Goal: Task Accomplishment & Management: Complete application form

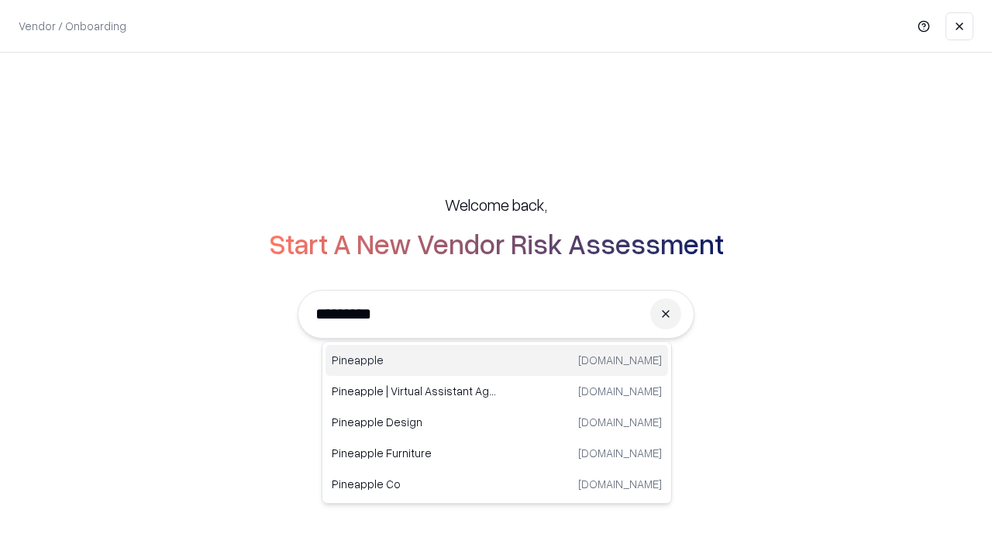
click at [497, 360] on div "Pineapple [DOMAIN_NAME]" at bounding box center [496, 360] width 342 height 31
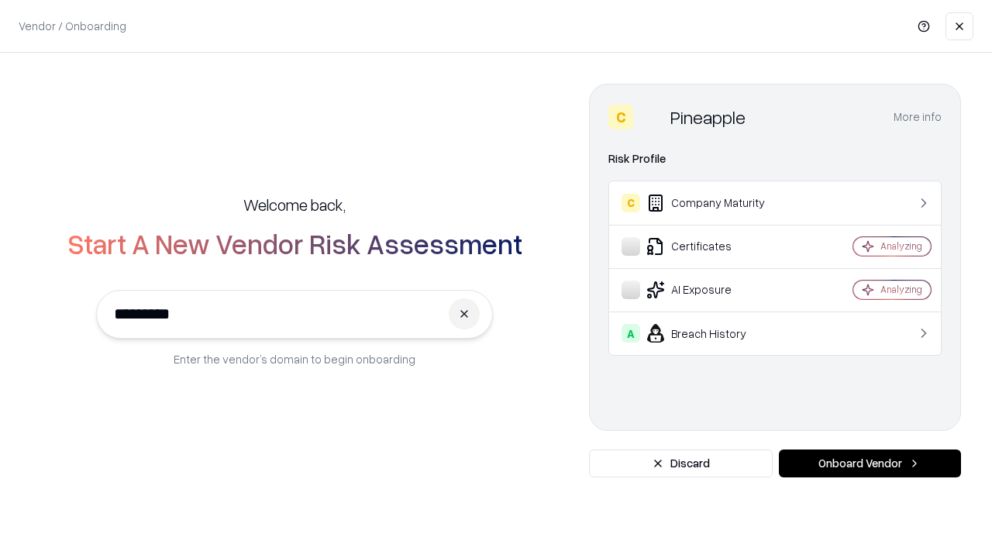
type input "*********"
click at [869, 463] on button "Onboard Vendor" at bounding box center [870, 463] width 182 height 28
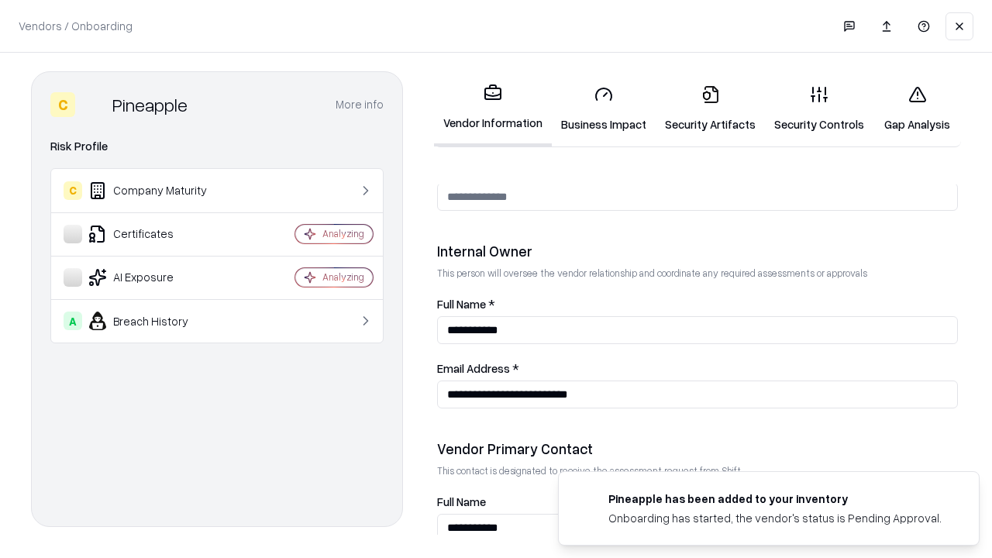
scroll to position [803, 0]
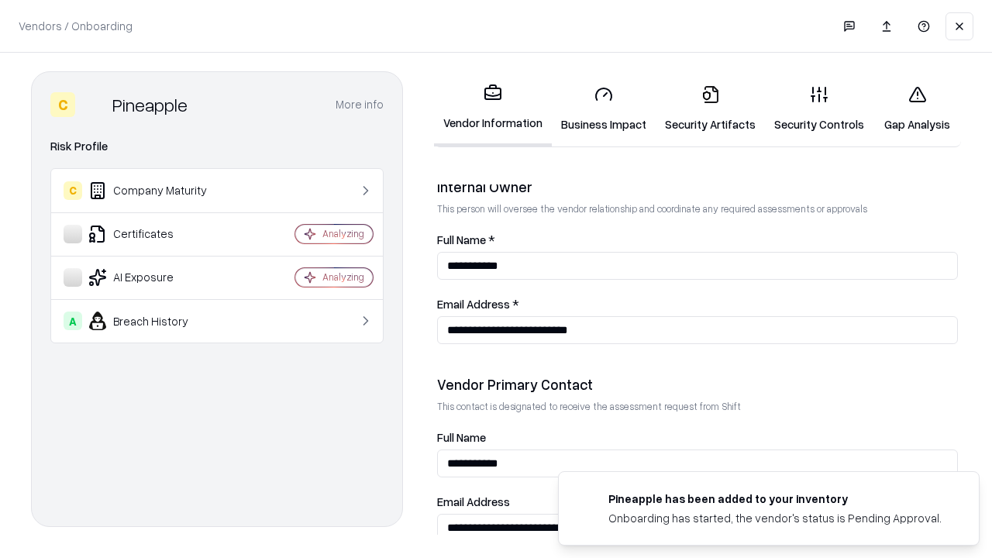
click at [710, 108] on link "Security Artifacts" at bounding box center [709, 109] width 109 height 72
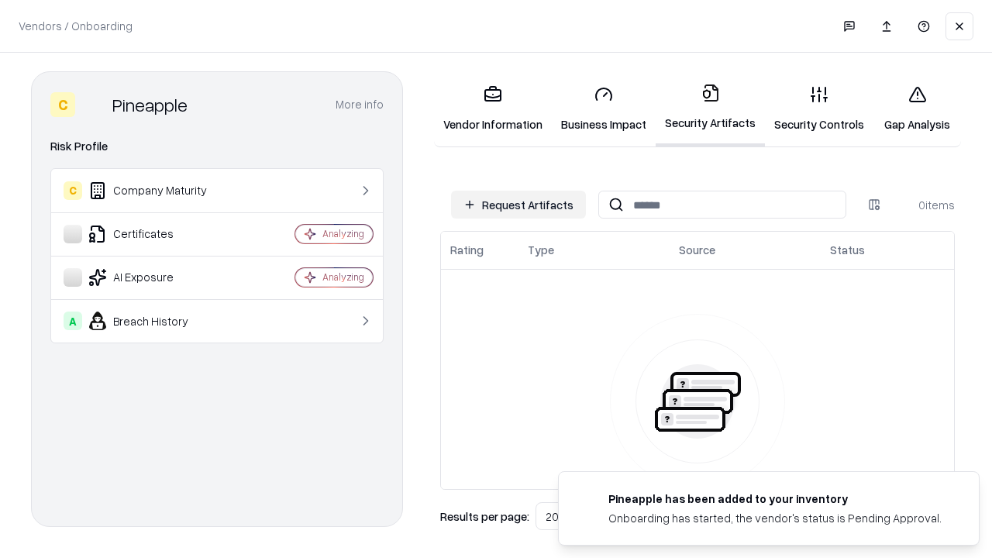
click at [518, 205] on button "Request Artifacts" at bounding box center [518, 205] width 135 height 28
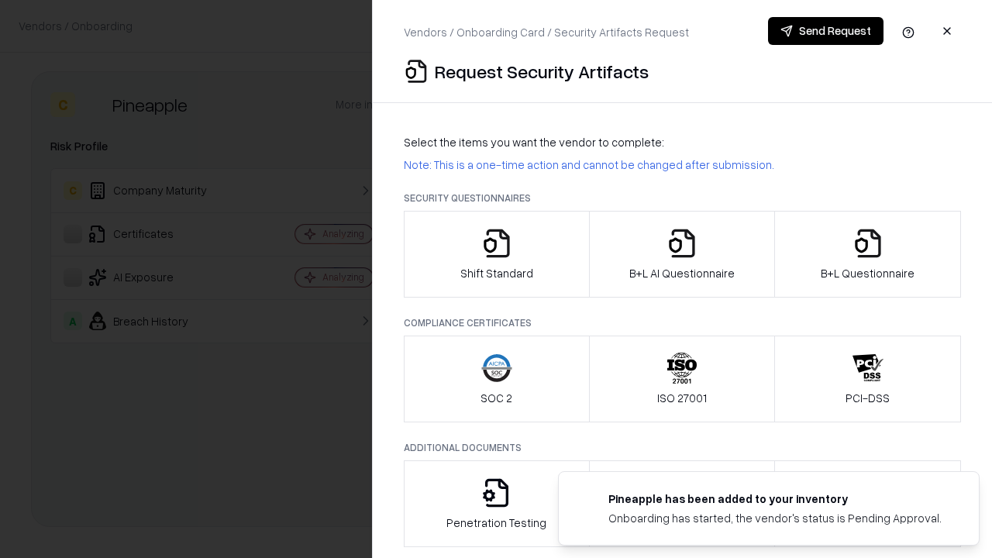
click at [867, 254] on icon "button" at bounding box center [867, 243] width 31 height 31
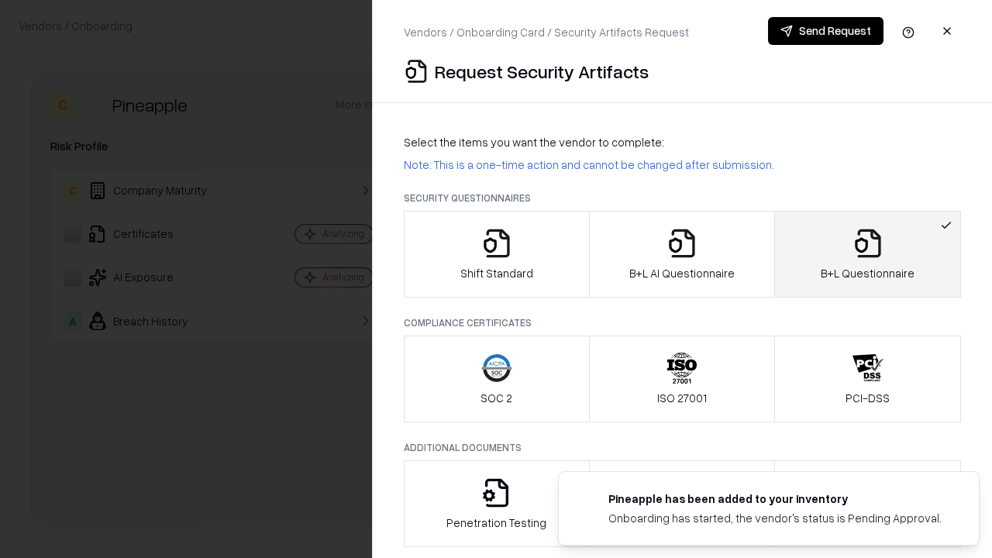
click at [681, 254] on icon "button" at bounding box center [681, 243] width 31 height 31
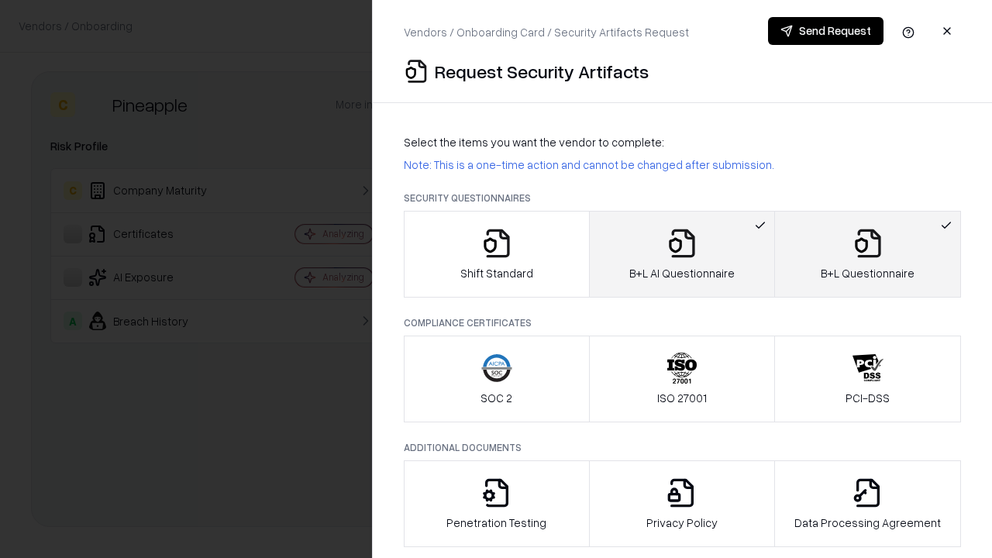
click at [825, 31] on button "Send Request" at bounding box center [825, 31] width 115 height 28
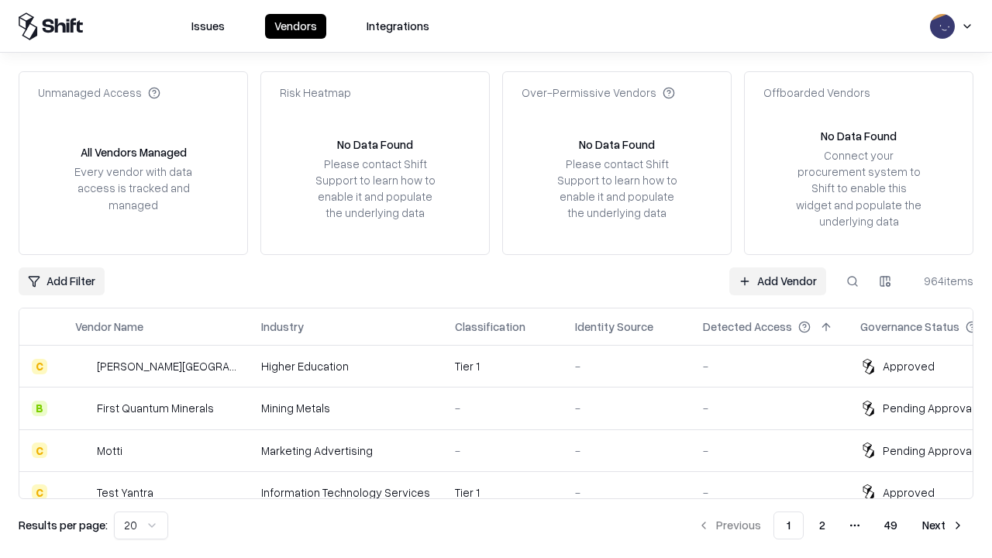
click at [852, 280] on button at bounding box center [852, 281] width 28 height 28
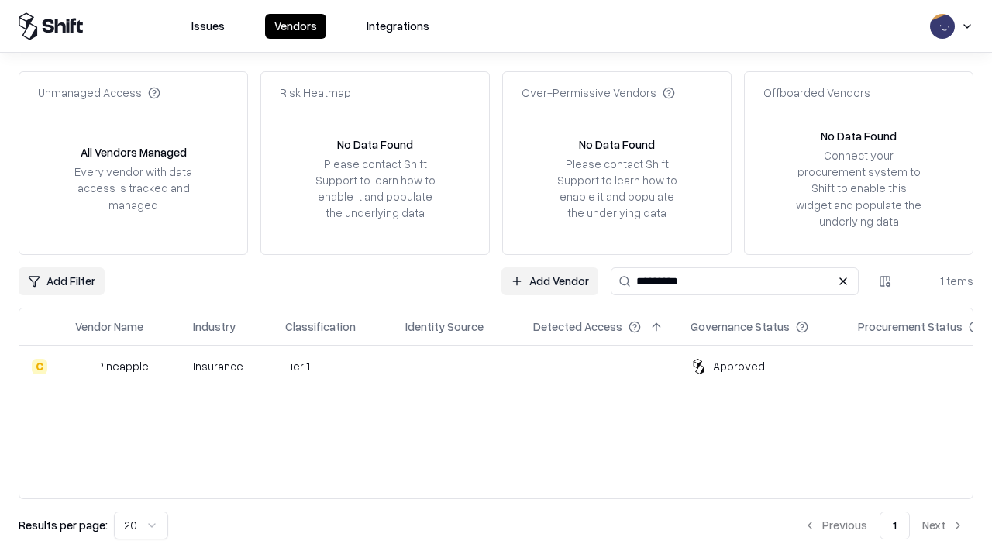
type input "*********"
click at [505, 366] on div "-" at bounding box center [456, 366] width 103 height 16
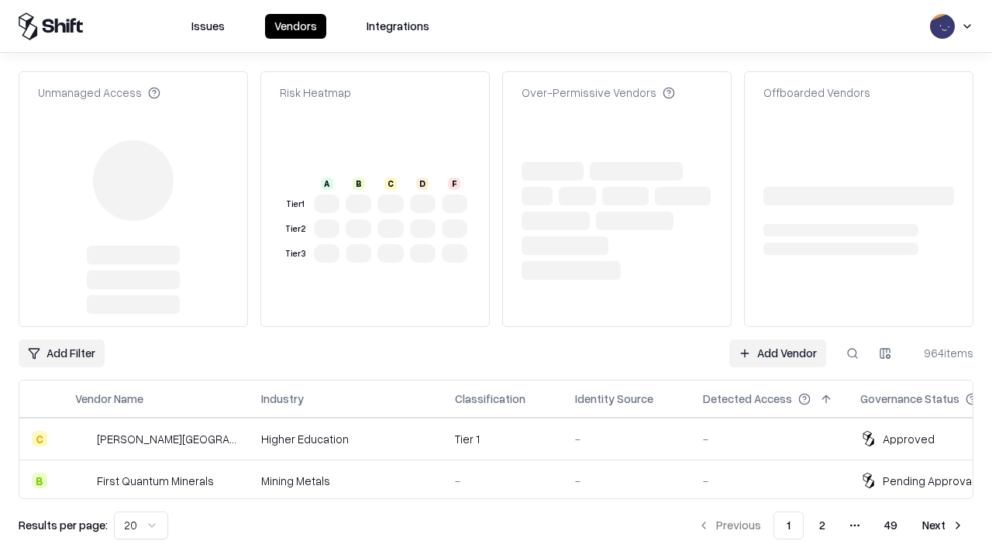
click at [777, 339] on link "Add Vendor" at bounding box center [777, 353] width 97 height 28
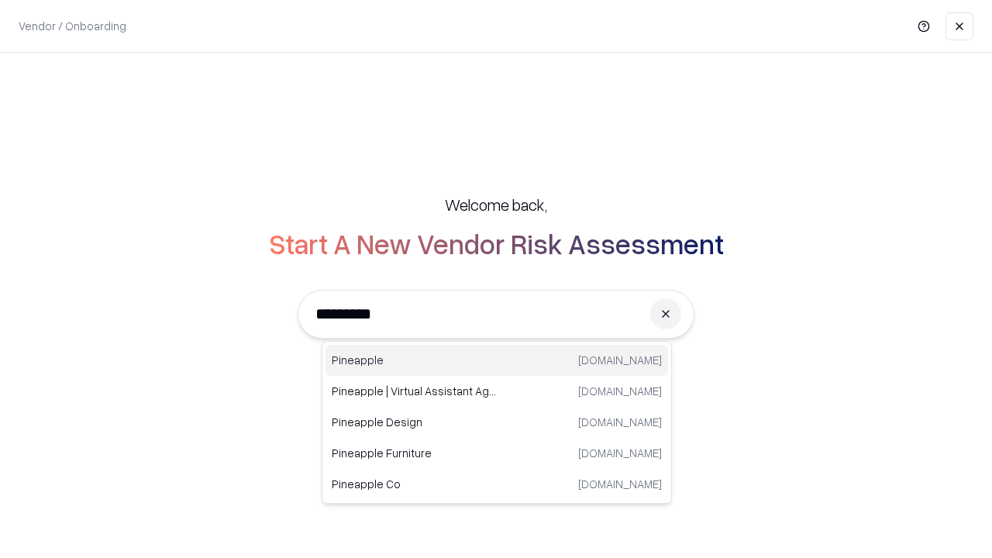
click at [497, 360] on div "Pineapple [DOMAIN_NAME]" at bounding box center [496, 360] width 342 height 31
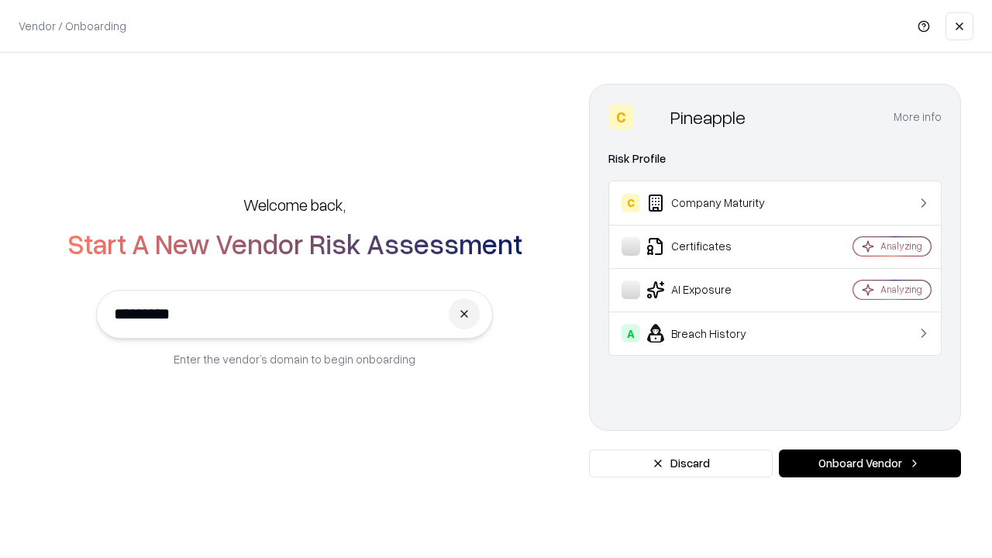
type input "*********"
click at [869, 463] on button "Onboard Vendor" at bounding box center [870, 463] width 182 height 28
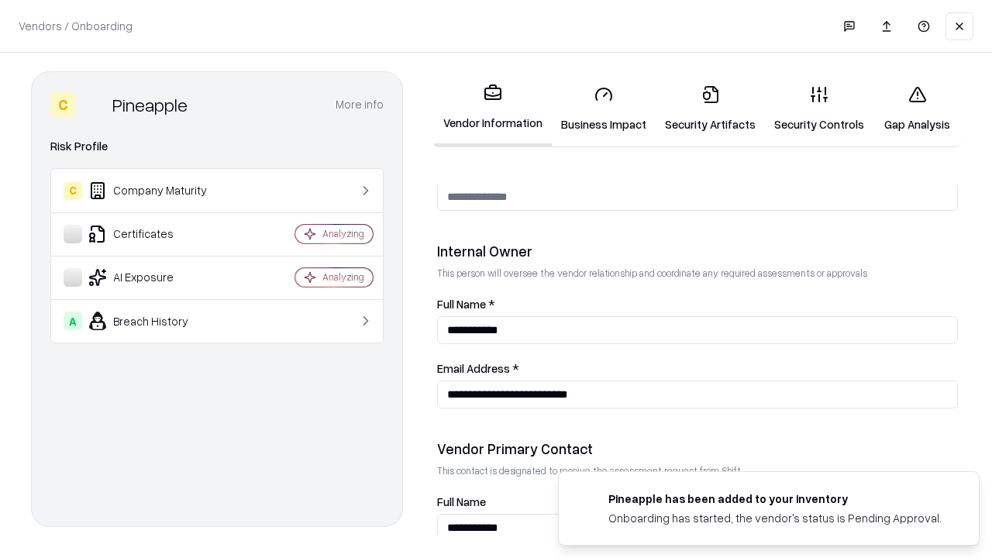
scroll to position [803, 0]
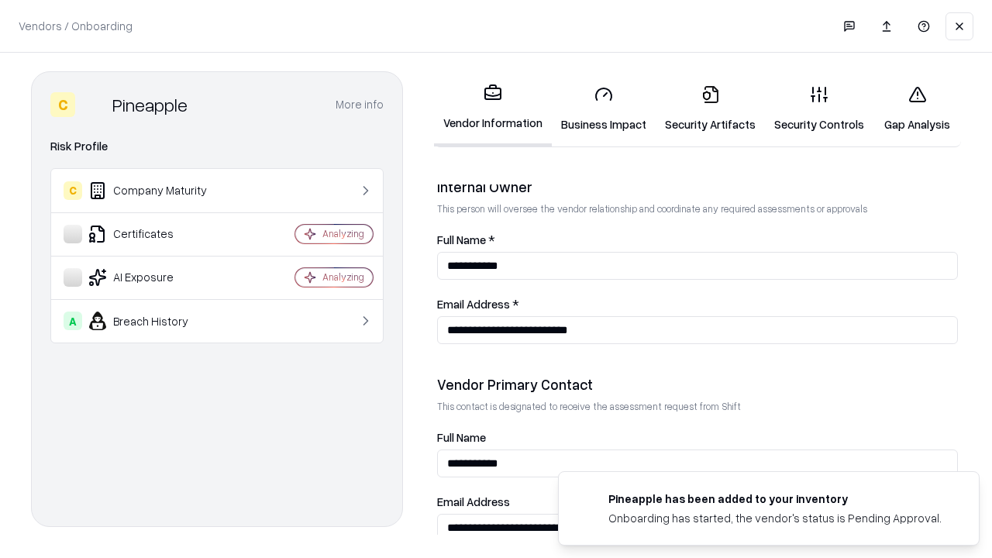
click at [916, 108] on link "Gap Analysis" at bounding box center [917, 109] width 88 height 72
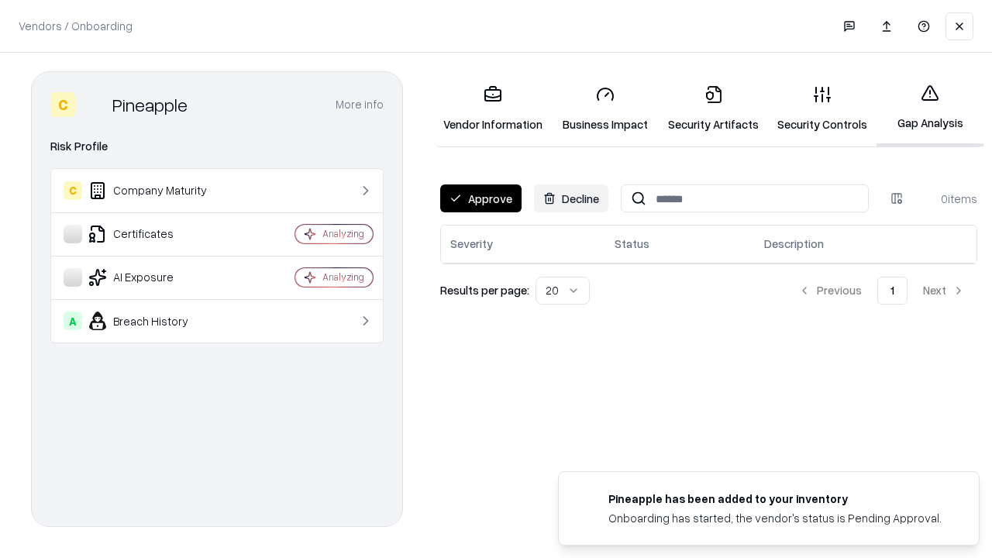
click at [480, 198] on button "Approve" at bounding box center [480, 198] width 81 height 28
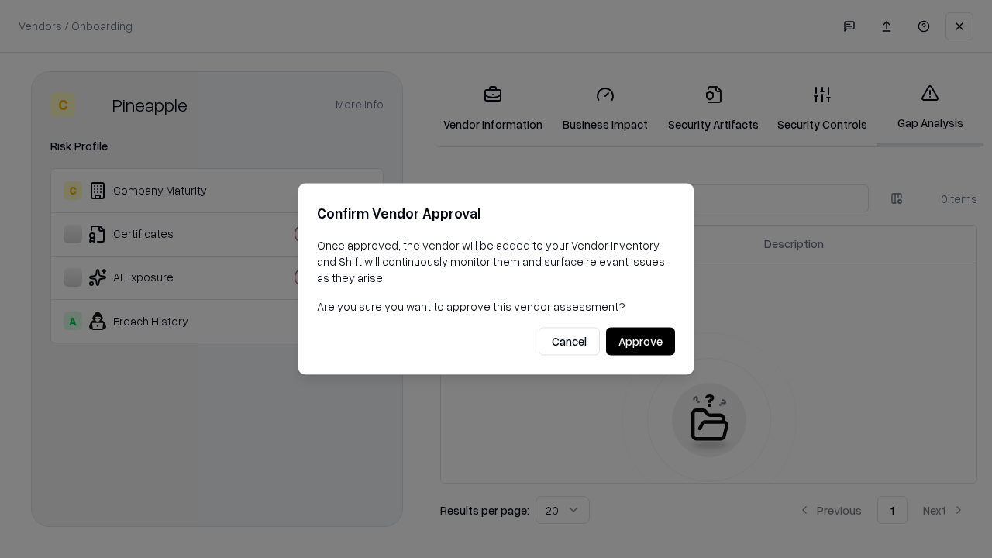
click at [640, 341] on button "Approve" at bounding box center [640, 342] width 69 height 28
